Goal: Find specific page/section: Find specific page/section

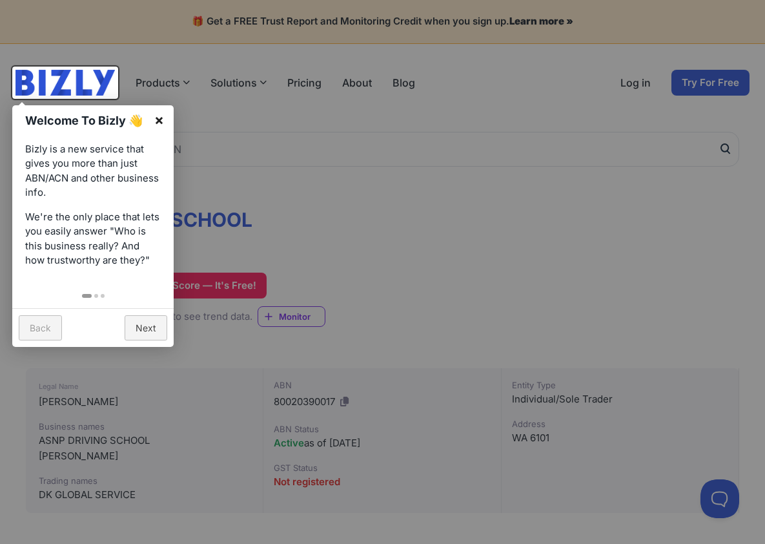
click at [162, 119] on link "×" at bounding box center [159, 119] width 29 height 29
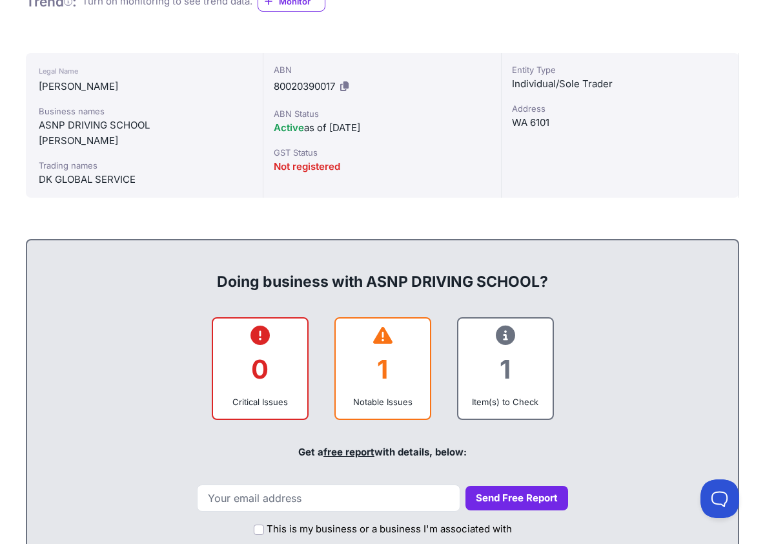
scroll to position [414, 0]
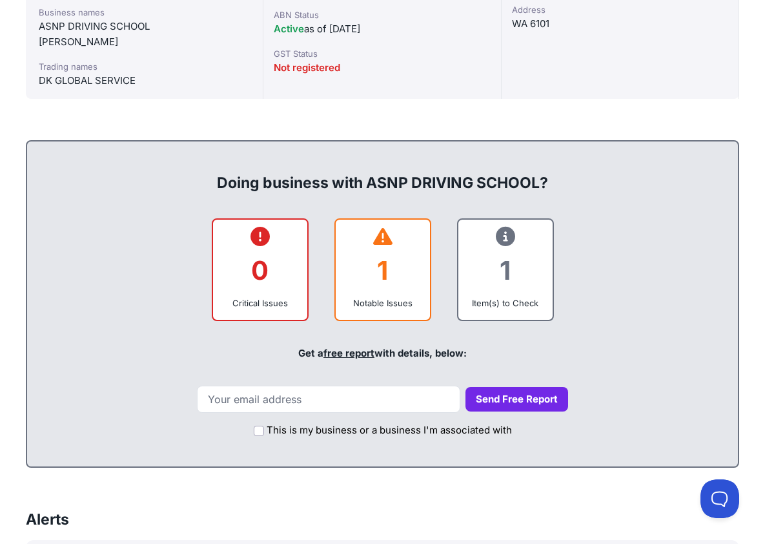
click at [380, 273] on div "1" at bounding box center [383, 270] width 74 height 52
click at [385, 248] on div "1" at bounding box center [383, 270] width 74 height 52
click at [384, 237] on icon at bounding box center [382, 236] width 19 height 1
click at [384, 264] on div "1" at bounding box center [383, 270] width 74 height 52
click at [384, 236] on icon at bounding box center [382, 236] width 19 height 1
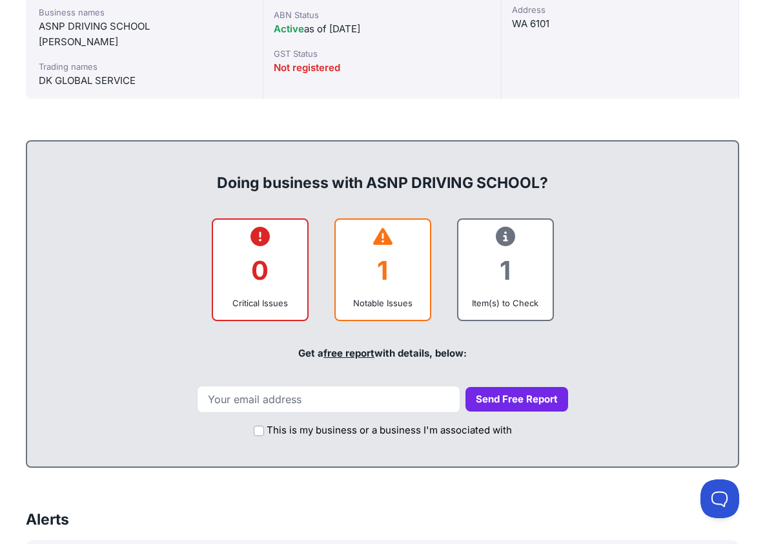
click at [379, 262] on div "1" at bounding box center [383, 270] width 74 height 52
click at [390, 263] on div "1" at bounding box center [383, 270] width 74 height 52
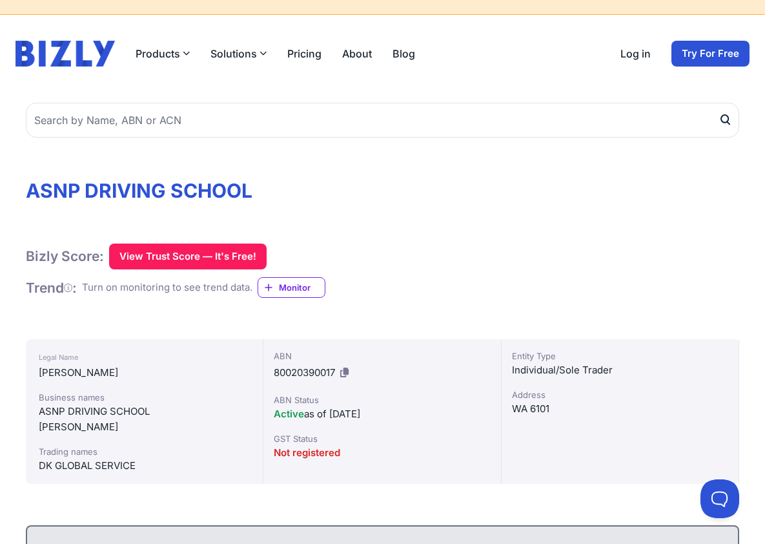
scroll to position [0, 0]
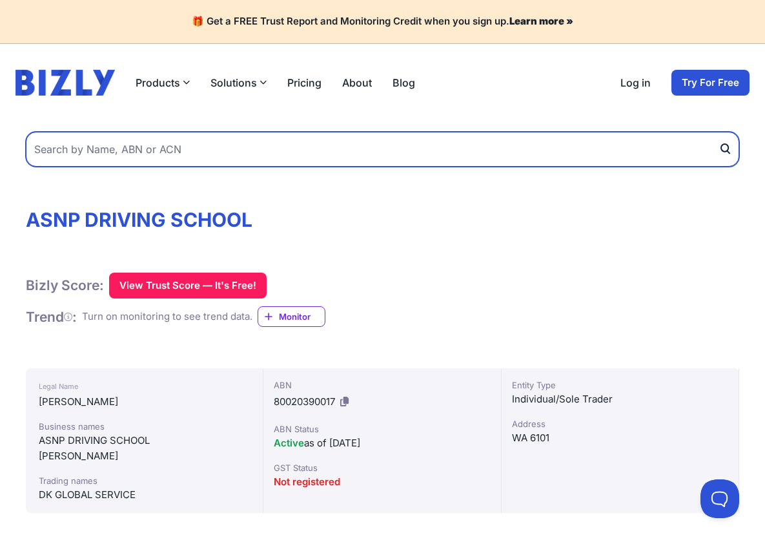
click at [244, 152] on input "text" at bounding box center [383, 149] width 714 height 35
type input "dirson driving school"
click at [719, 132] on button "submit" at bounding box center [729, 149] width 21 height 35
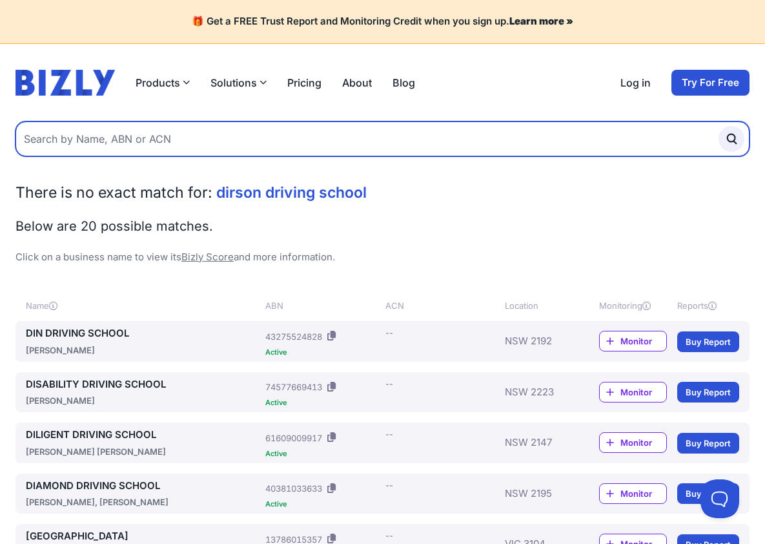
click at [187, 136] on input "text" at bounding box center [383, 138] width 734 height 35
type input "dirson driving"
click at [719, 126] on button "submit" at bounding box center [732, 139] width 26 height 26
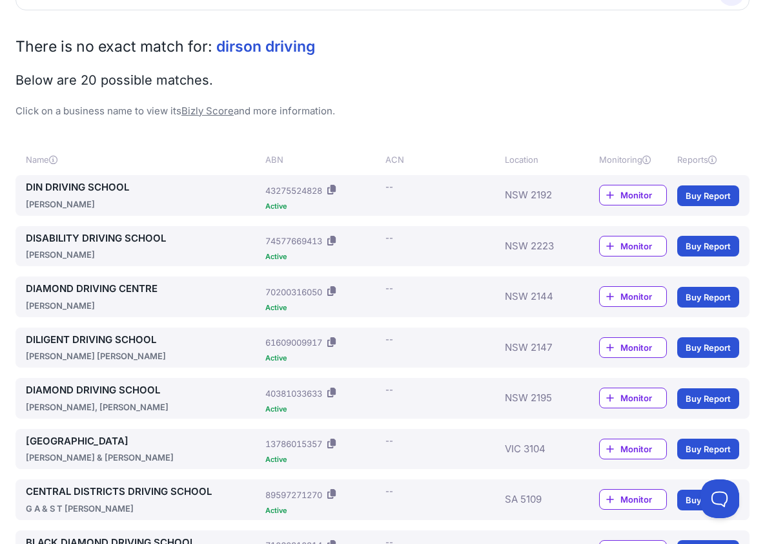
scroll to position [167, 0]
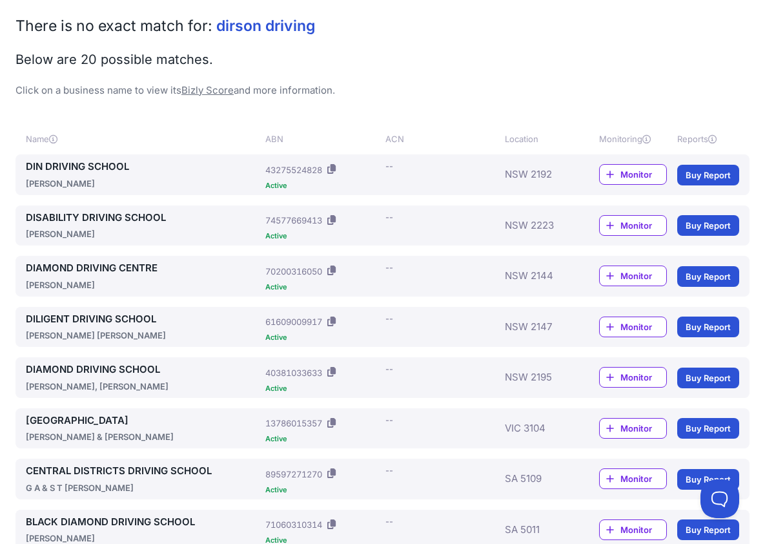
click at [184, 172] on link "DIN DRIVING SCHOOL" at bounding box center [143, 167] width 234 height 15
